Goal: Obtain resource: Obtain resource

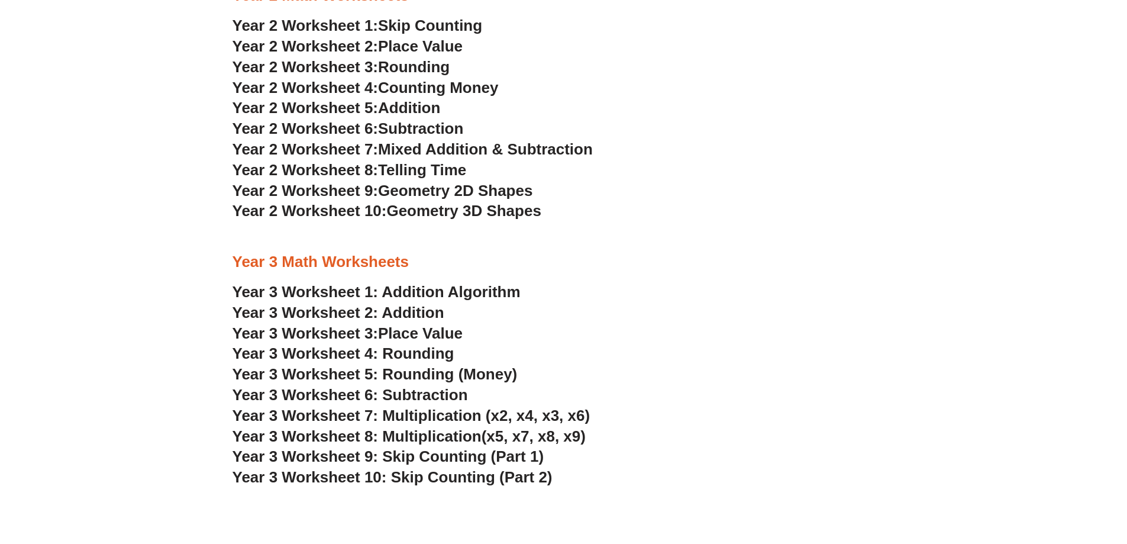
scroll to position [1892, 0]
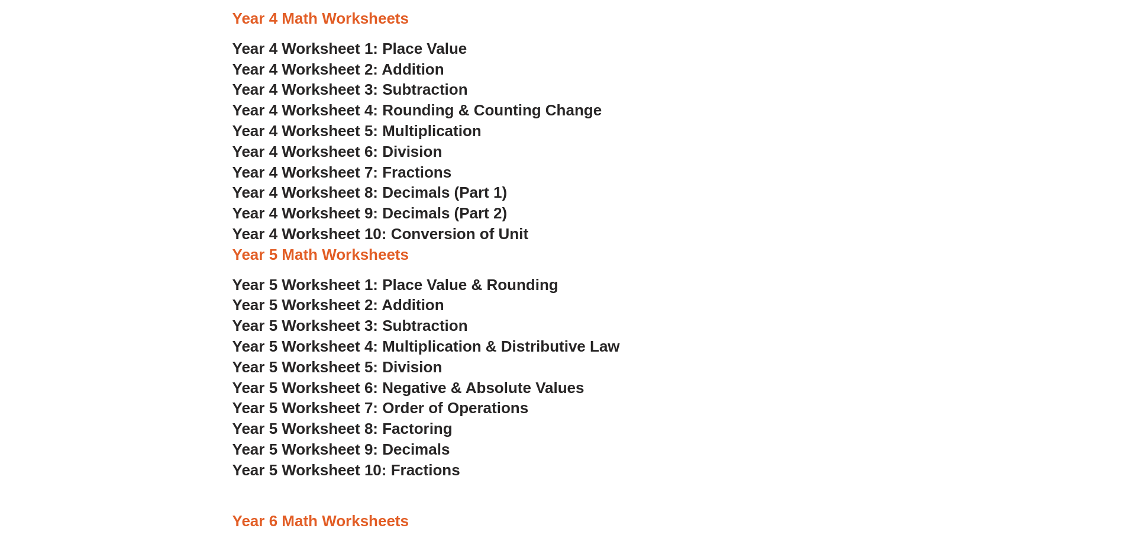
click at [431, 46] on span "Year 4 Worksheet 1: Place Value" at bounding box center [350, 49] width 235 height 18
click at [409, 73] on span "Year 4 Worksheet 2: Addition" at bounding box center [339, 69] width 212 height 18
click at [414, 91] on span "Year 4 Worksheet 3: Subtraction" at bounding box center [350, 89] width 235 height 18
click at [546, 101] on span "Year 4 Worksheet 4: Rounding & Counting Change" at bounding box center [418, 110] width 370 height 18
click at [430, 127] on span "Year 4 Worksheet 5: Multiplication" at bounding box center [357, 131] width 249 height 18
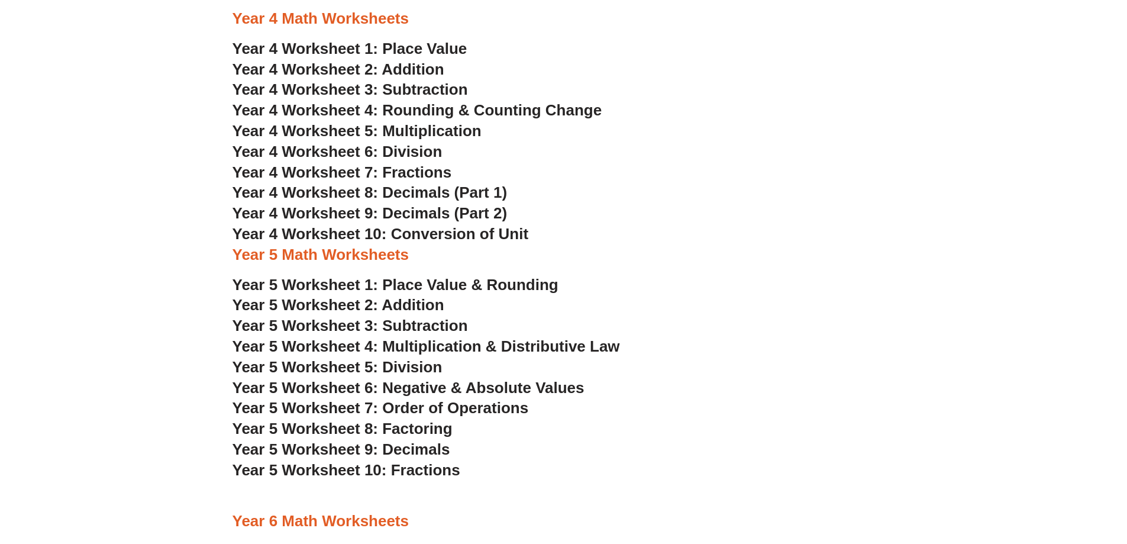
click at [418, 154] on span "Year 4 Worksheet 6: Division" at bounding box center [338, 152] width 210 height 18
click at [429, 167] on span "Year 4 Worksheet 7: Fractions" at bounding box center [343, 172] width 220 height 18
click at [485, 195] on span "Year 4 Worksheet 8: Decimals (Part 1)" at bounding box center [370, 192] width 275 height 18
click at [426, 237] on span "Year 4 Worksheet 10: Conversion of Unit" at bounding box center [381, 234] width 296 height 18
click at [463, 129] on span "Year 4 Worksheet 5: Multiplication" at bounding box center [357, 131] width 249 height 18
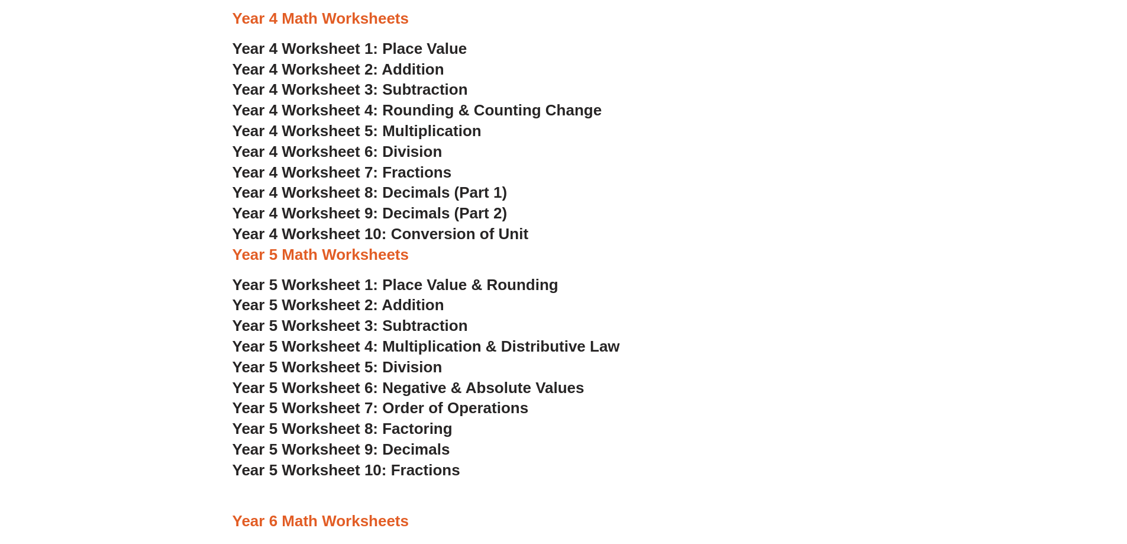
click at [667, 321] on h3 "Year 5 Worksheet 3: Subtraction" at bounding box center [564, 326] width 663 height 20
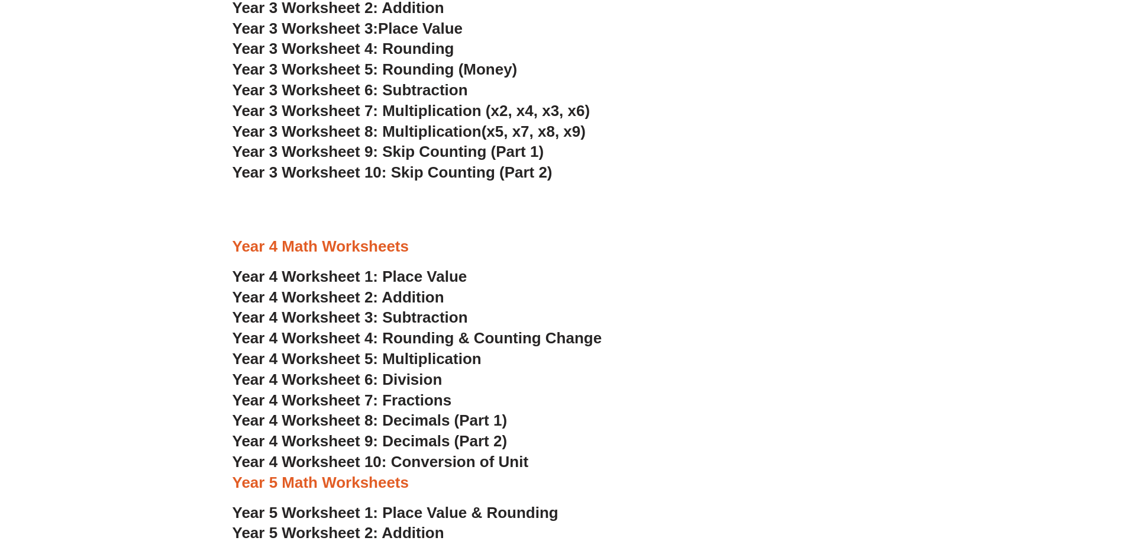
scroll to position [1655, 0]
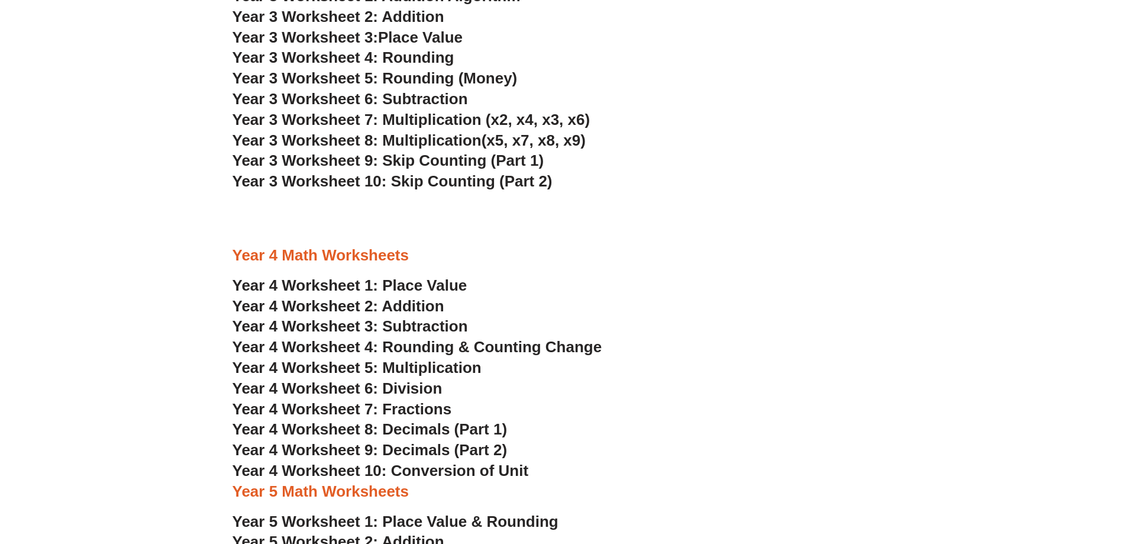
click at [451, 125] on span "Year 3 Worksheet 7: Multiplication (x2, x4, x3, x6)" at bounding box center [412, 120] width 358 height 18
click at [482, 143] on span "Year 3 Worksheet 8: Multiplication" at bounding box center [357, 140] width 249 height 18
click at [430, 156] on span "Year 3 Worksheet 9: Skip Counting (Part 1)" at bounding box center [389, 160] width 312 height 18
click at [505, 191] on h3 "Year 3 Worksheet 10: Skip Counting (Part 2)" at bounding box center [564, 182] width 663 height 20
click at [491, 183] on span "Year 3 Worksheet 10: Skip Counting (Part 2)" at bounding box center [393, 181] width 320 height 18
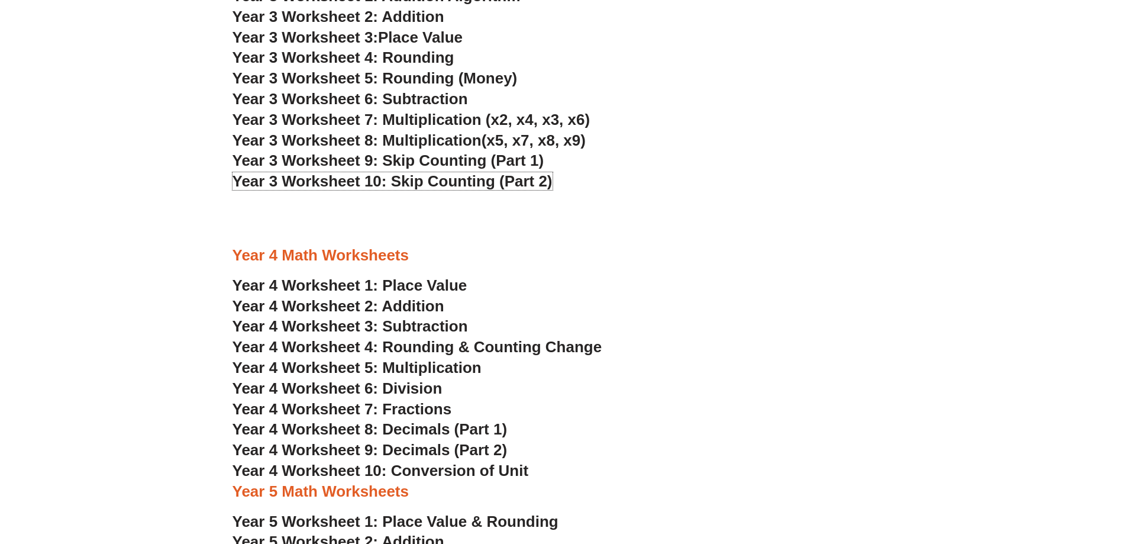
scroll to position [1596, 0]
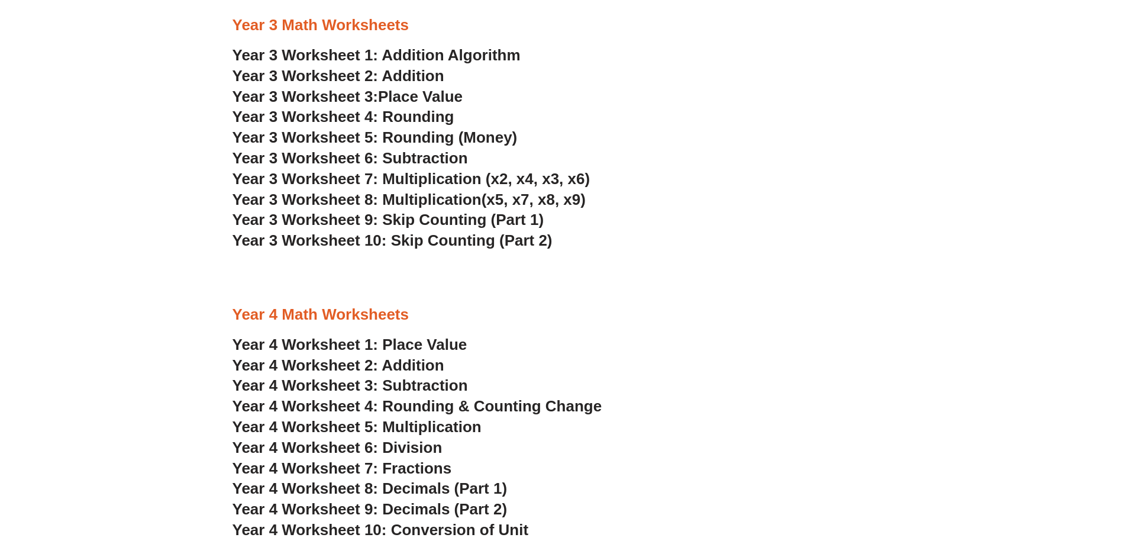
click at [418, 136] on span "Year 3 Worksheet 5: Rounding (Money)" at bounding box center [375, 137] width 285 height 18
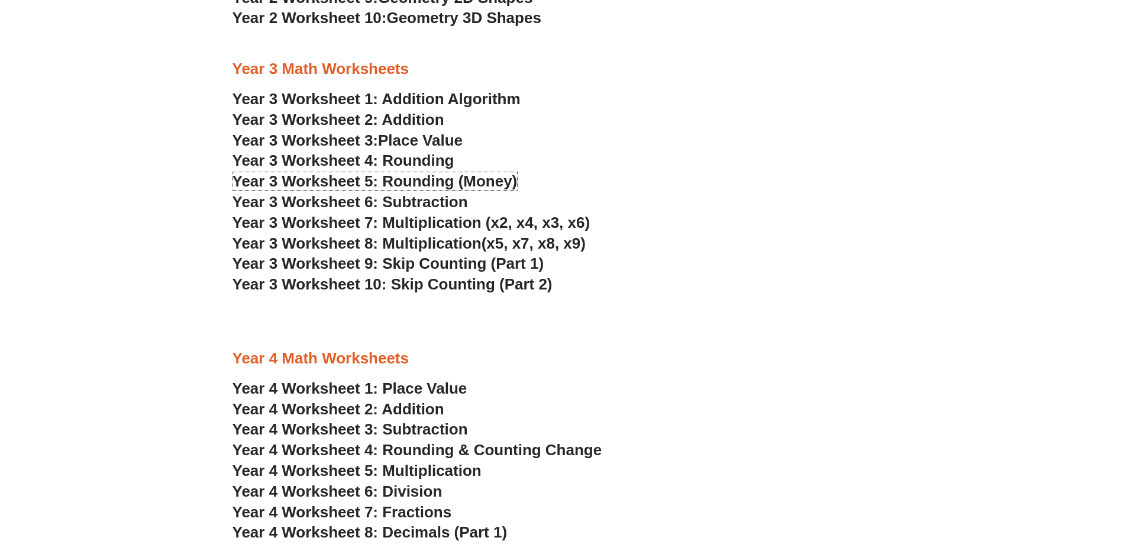
scroll to position [1477, 0]
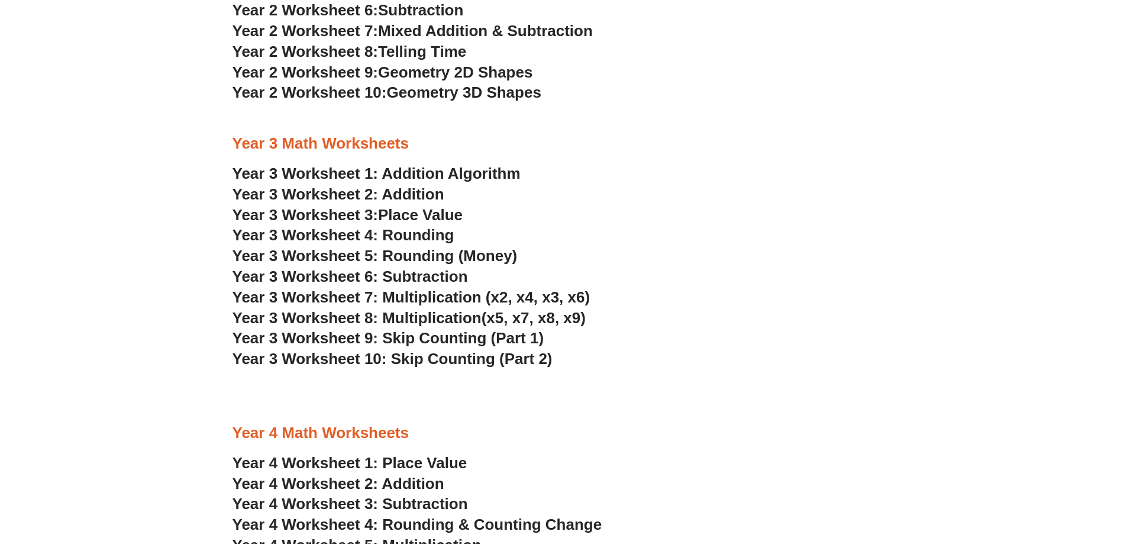
click at [434, 232] on span "Year 3 Worksheet 4: Rounding" at bounding box center [344, 235] width 222 height 18
click at [392, 213] on span "Place Value" at bounding box center [420, 215] width 85 height 18
click at [431, 175] on link "Year 3 Worksheet 1: Addition Algorithm" at bounding box center [377, 173] width 288 height 18
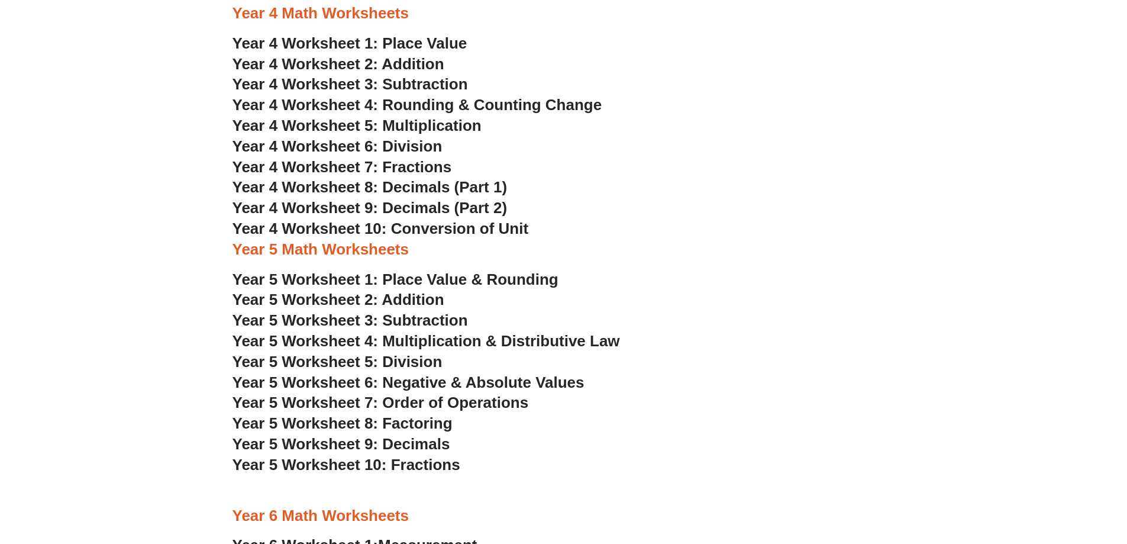
scroll to position [2069, 0]
